Goal: Task Accomplishment & Management: Manage account settings

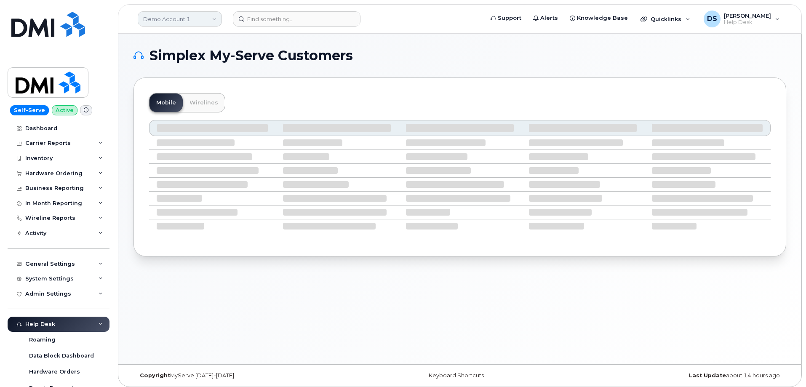
click at [214, 19] on link "Demo Account 1" at bounding box center [180, 18] width 84 height 15
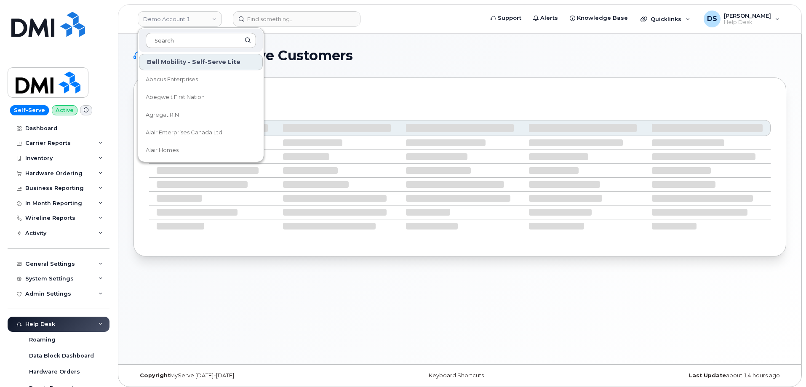
drag, startPoint x: 187, startPoint y: 39, endPoint x: 153, endPoint y: 37, distance: 33.3
click at [186, 36] on input at bounding box center [201, 40] width 110 height 15
type input "bmw"
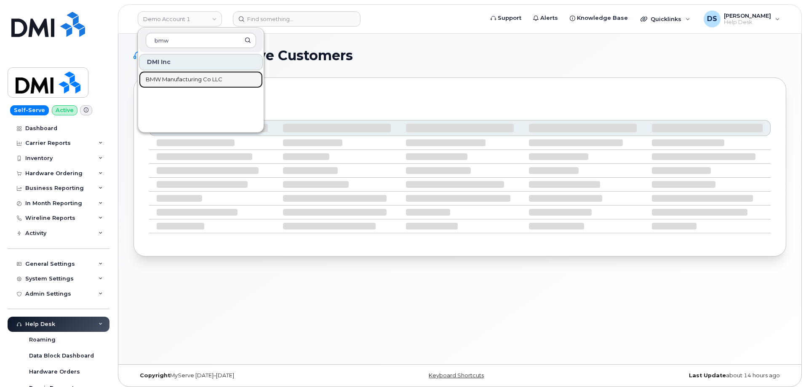
click at [192, 78] on span "BMW Manufacturing Co LLC" at bounding box center [184, 79] width 77 height 8
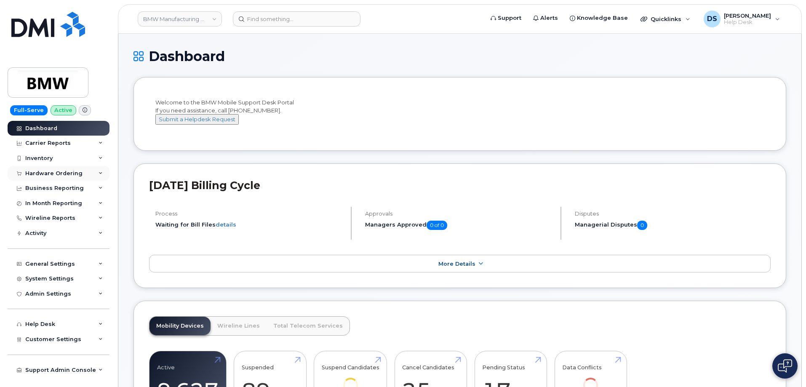
click at [101, 172] on icon at bounding box center [101, 173] width 4 height 4
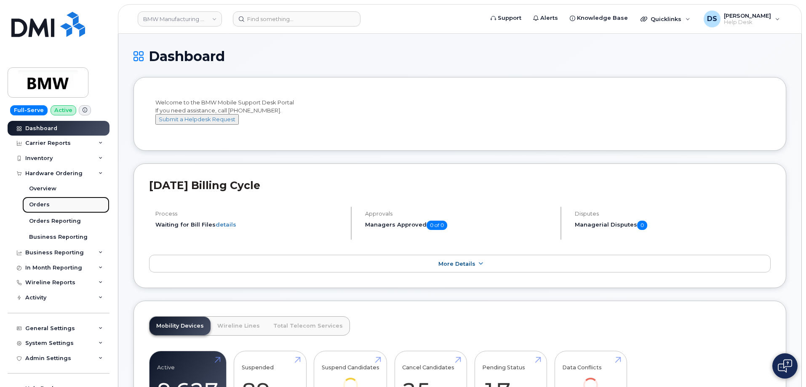
click at [38, 203] on div "Orders" at bounding box center [39, 205] width 21 height 8
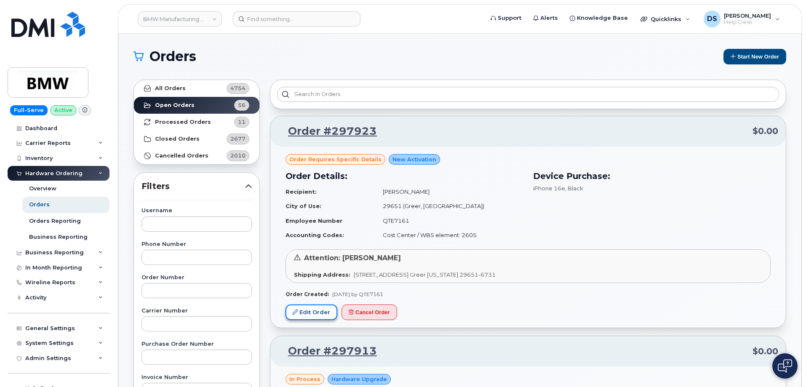
click at [313, 309] on link "Edit Order" at bounding box center [312, 312] width 52 height 16
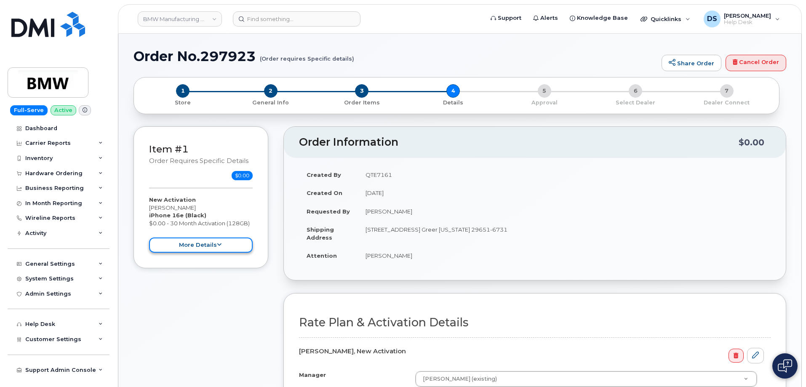
click at [218, 241] on button "more details" at bounding box center [201, 246] width 104 height 16
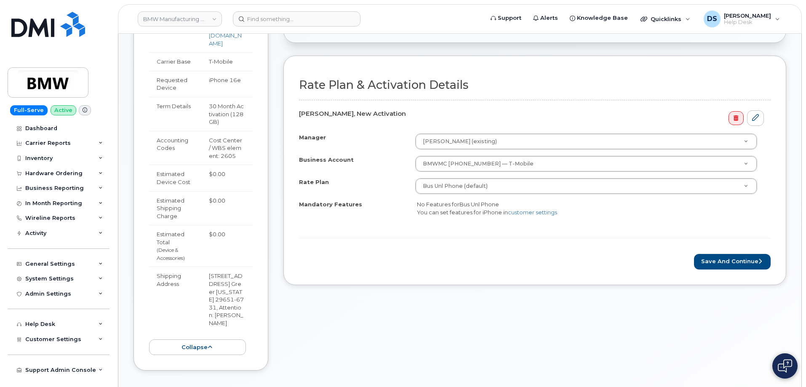
scroll to position [253, 0]
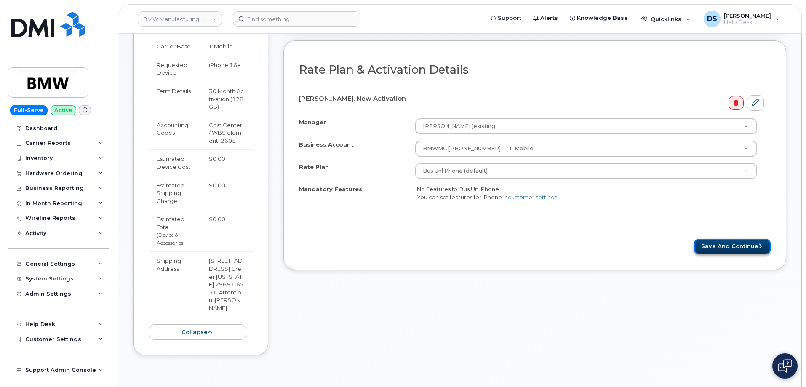
click at [725, 245] on button "Save and Continue" at bounding box center [732, 247] width 77 height 16
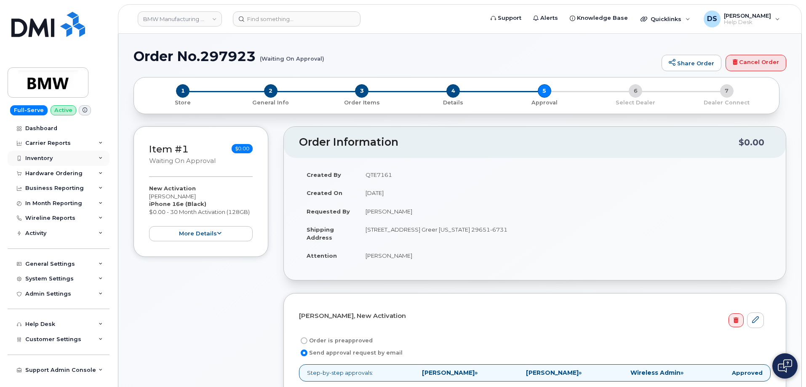
click at [101, 156] on icon at bounding box center [101, 158] width 4 height 4
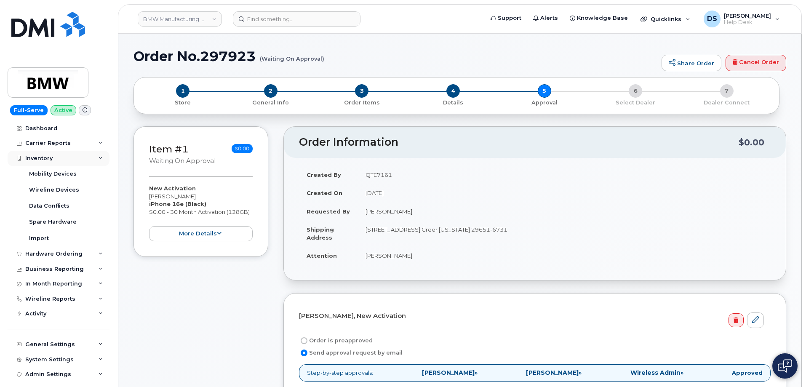
click at [99, 158] on icon at bounding box center [101, 158] width 4 height 4
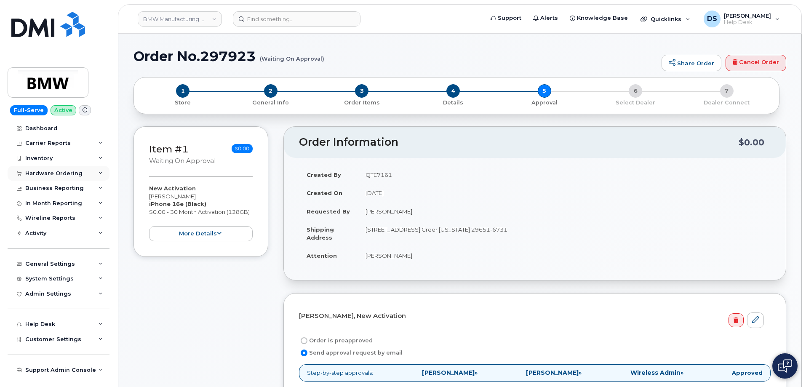
click at [102, 172] on icon at bounding box center [101, 173] width 4 height 4
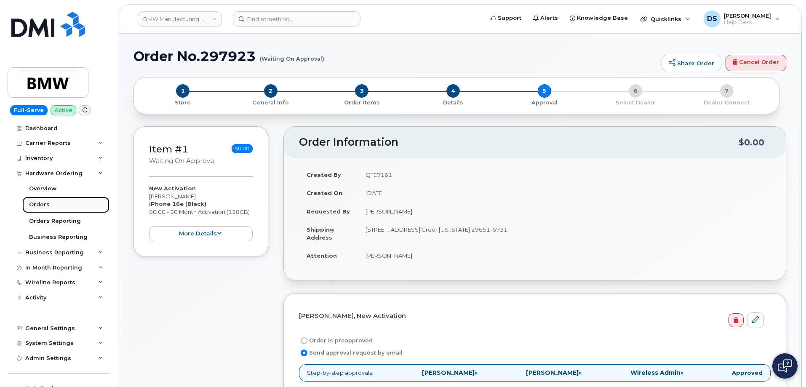
click at [48, 203] on link "Orders" at bounding box center [65, 205] width 87 height 16
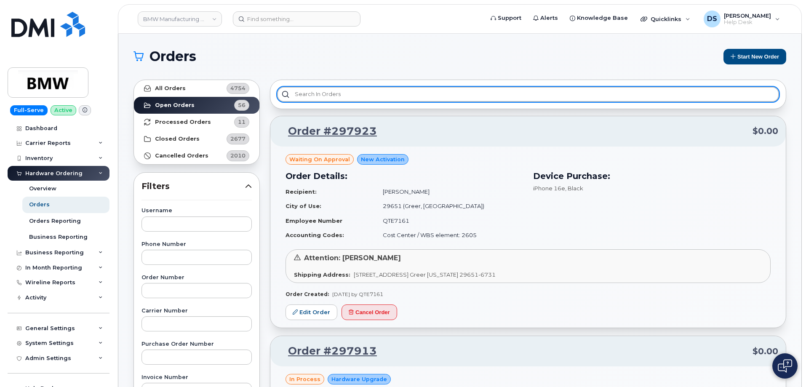
drag, startPoint x: 330, startPoint y: 89, endPoint x: 332, endPoint y: 73, distance: 15.8
click at [334, 83] on div at bounding box center [528, 94] width 516 height 29
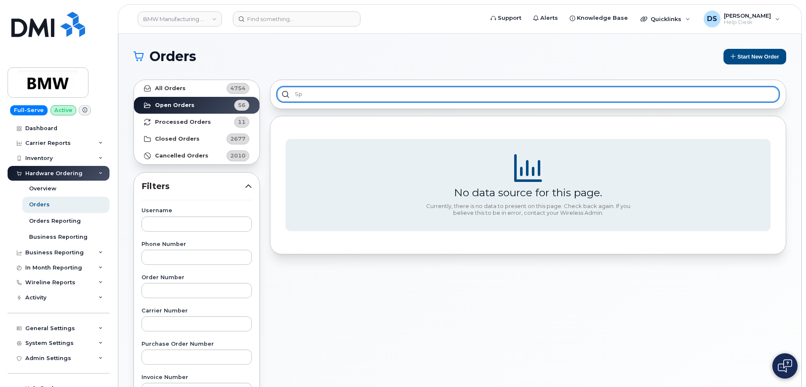
type input "s"
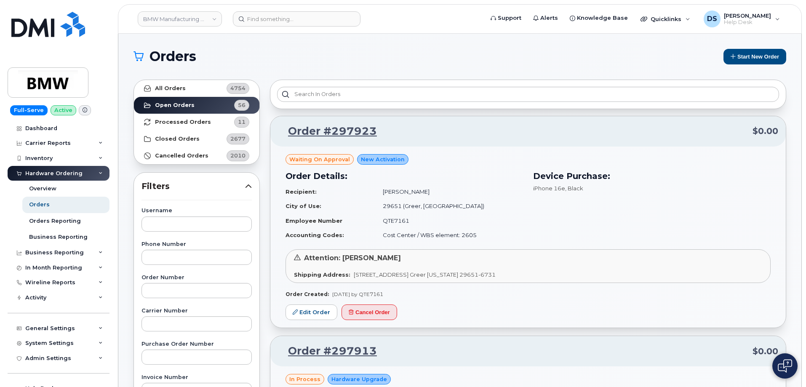
drag, startPoint x: 334, startPoint y: 59, endPoint x: 339, endPoint y: 60, distance: 4.8
click at [339, 60] on h1 "Orders" at bounding box center [424, 56] width 582 height 13
click at [336, 59] on h1 "Orders" at bounding box center [424, 56] width 582 height 13
click at [337, 58] on h1 "Orders" at bounding box center [424, 56] width 582 height 13
